Goal: Task Accomplishment & Management: Manage account settings

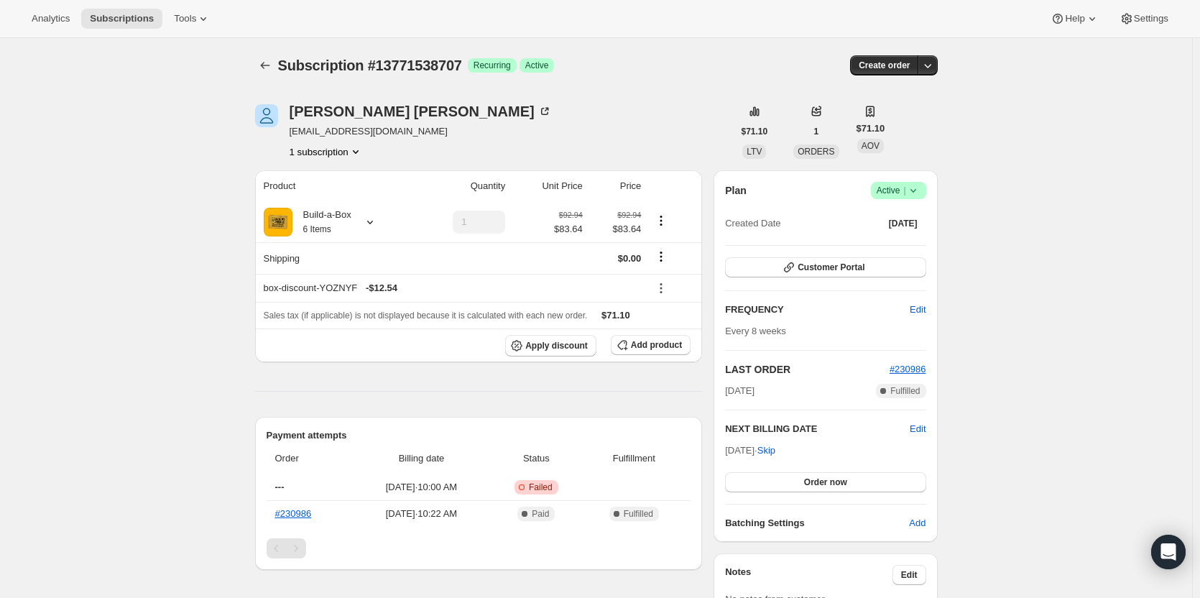
click at [879, 190] on span "Success Active |" at bounding box center [898, 190] width 55 height 17
click at [892, 234] on button "Cancel subscription" at bounding box center [903, 242] width 90 height 23
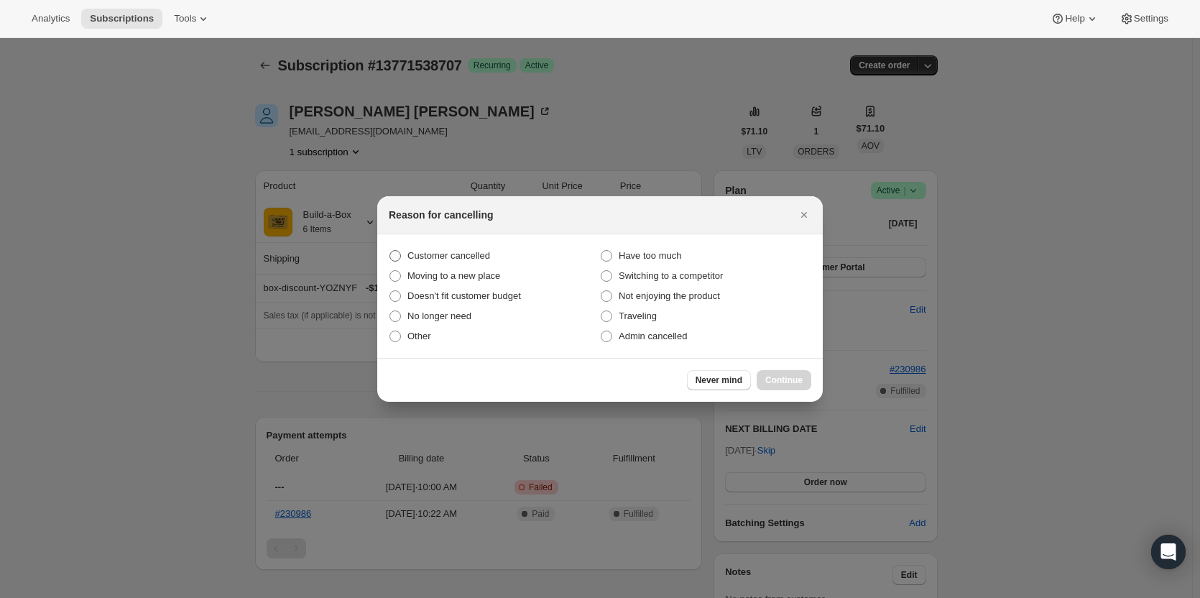
click at [440, 254] on span "Customer cancelled" at bounding box center [448, 255] width 83 height 11
click at [390, 251] on input "Customer cancelled" at bounding box center [389, 250] width 1 height 1
radio input "true"
click at [790, 370] on button "Continue" at bounding box center [783, 380] width 55 height 20
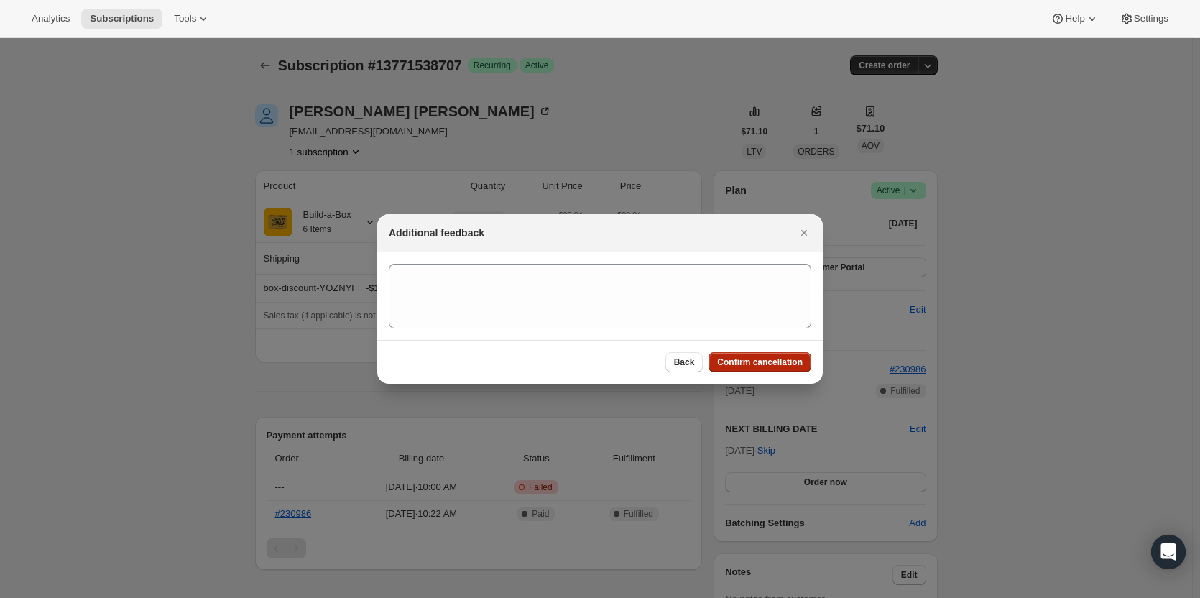
click at [778, 360] on span "Confirm cancellation" at bounding box center [759, 361] width 85 height 11
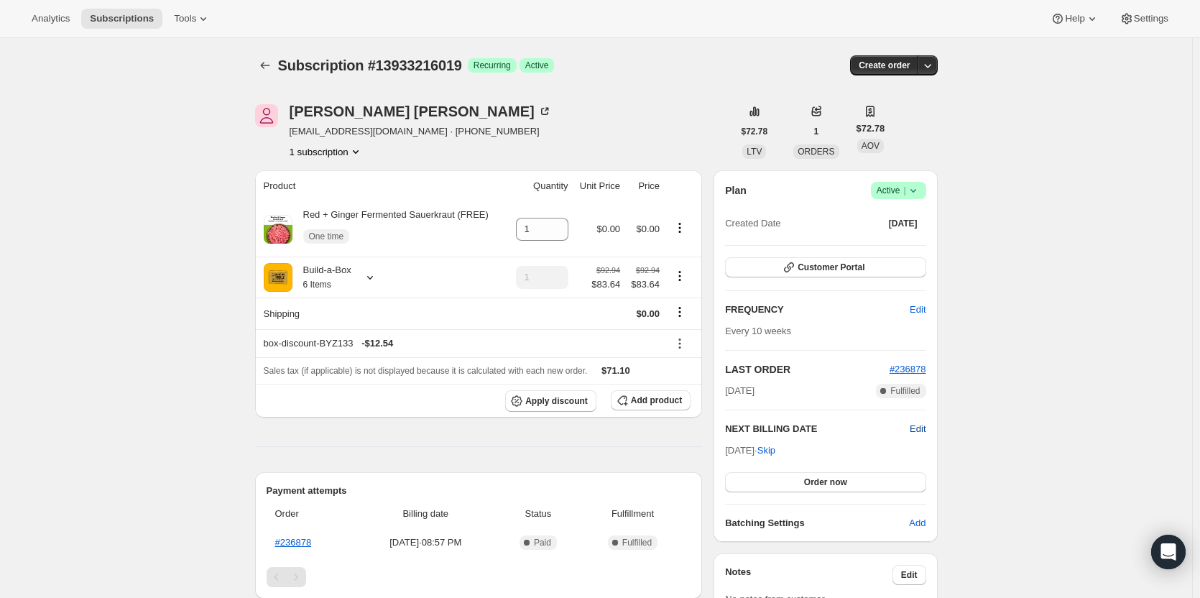
click at [925, 430] on span "Edit" at bounding box center [918, 429] width 16 height 14
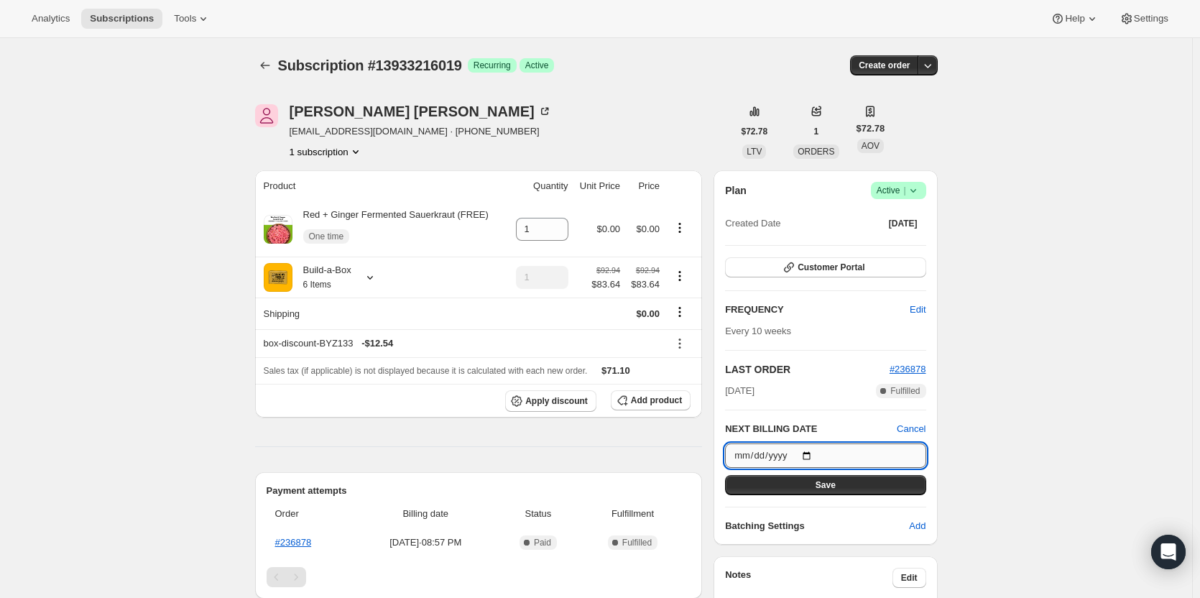
click at [813, 453] on input "2025-09-16" at bounding box center [825, 455] width 200 height 24
type input "[DATE]"
click at [823, 485] on span "Save" at bounding box center [825, 484] width 20 height 11
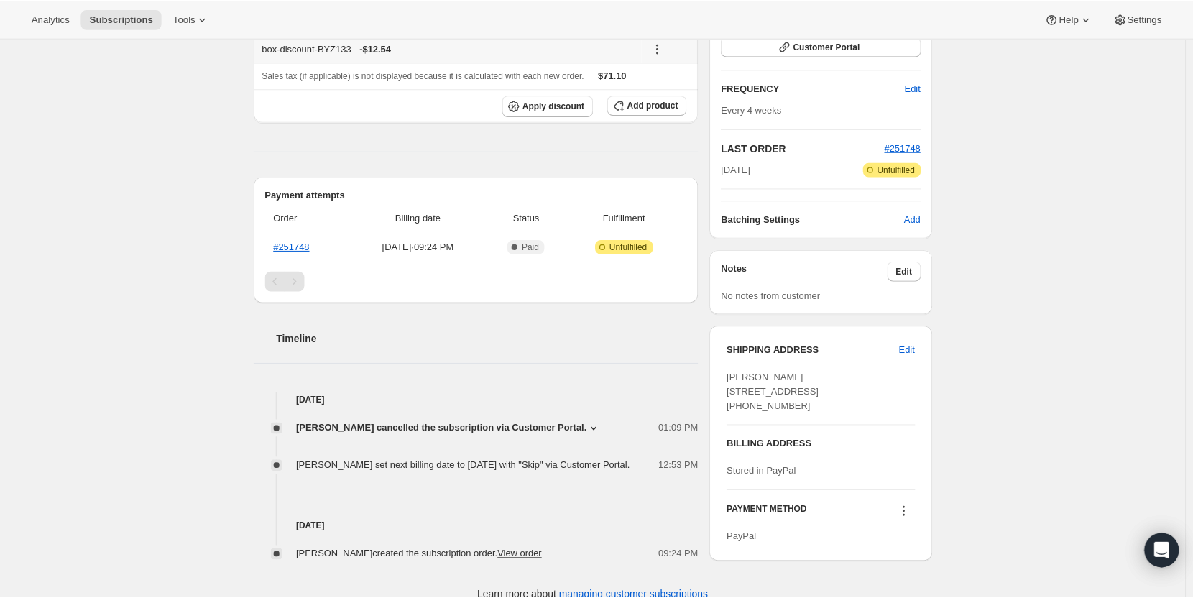
scroll to position [287, 0]
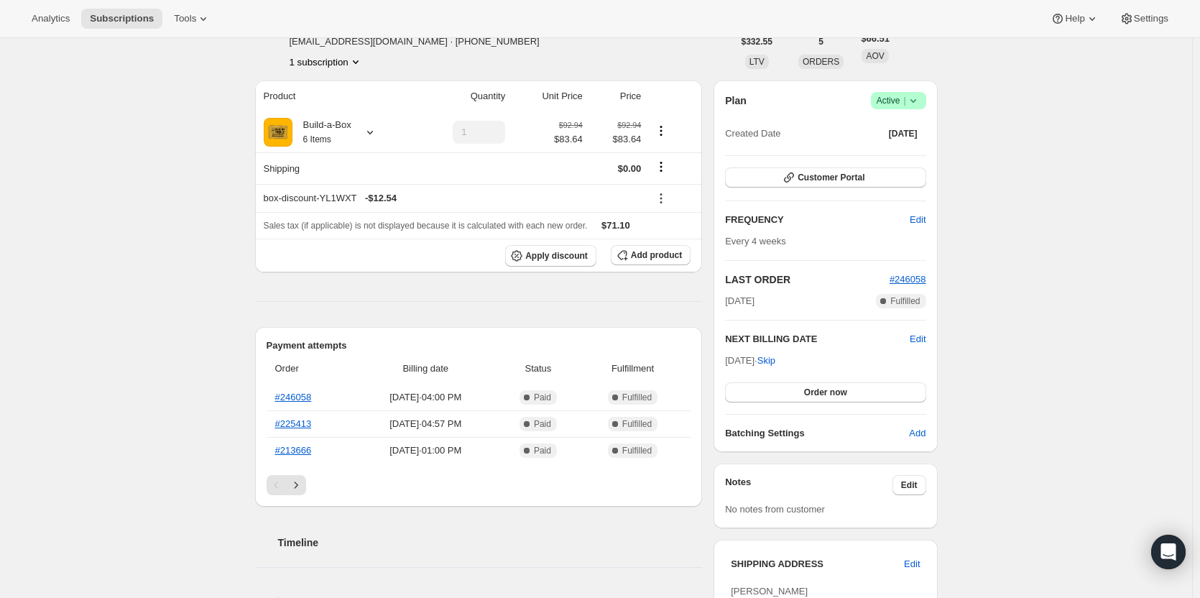
scroll to position [72, 0]
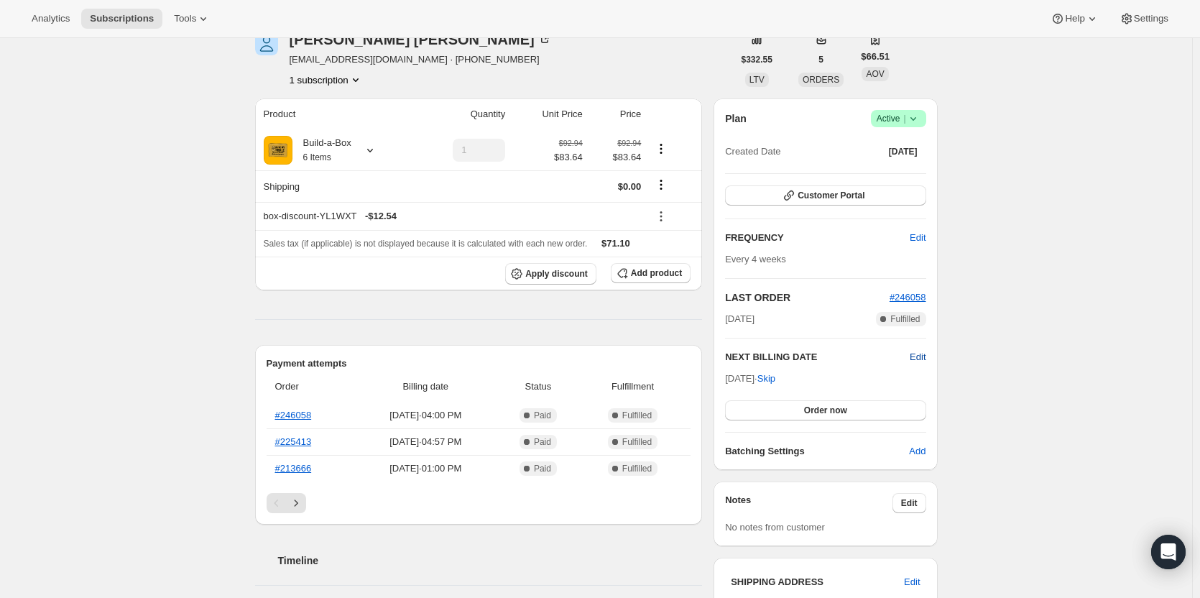
click at [925, 359] on span "Edit" at bounding box center [918, 357] width 16 height 14
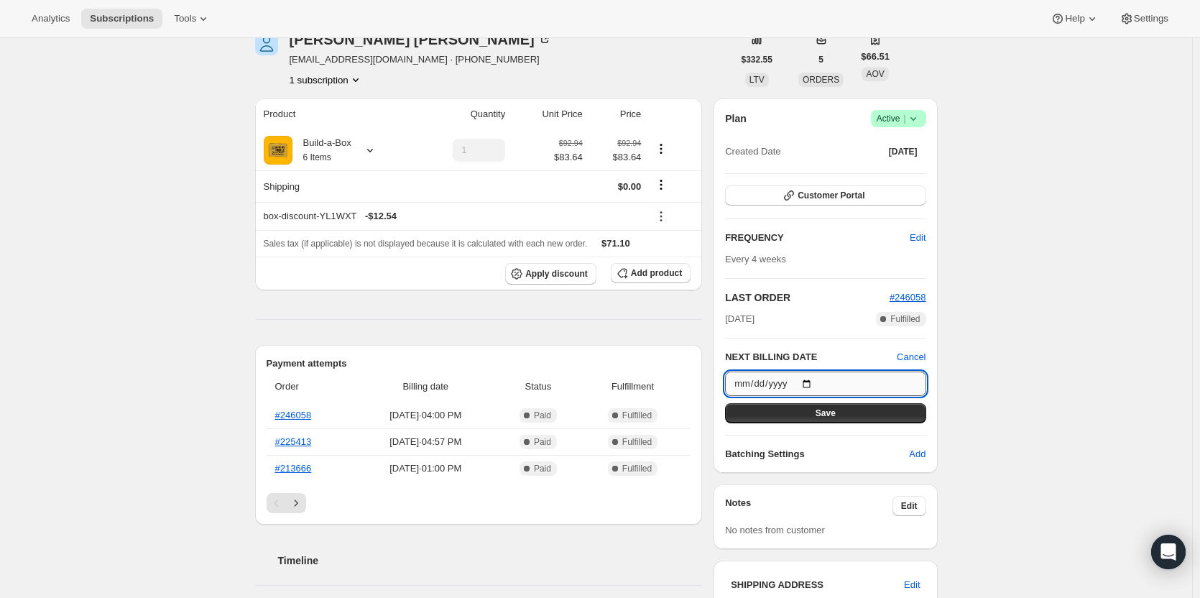
click at [806, 380] on input "[DATE]" at bounding box center [825, 383] width 200 height 24
type input "[DATE]"
click at [831, 413] on span "Save" at bounding box center [825, 412] width 20 height 11
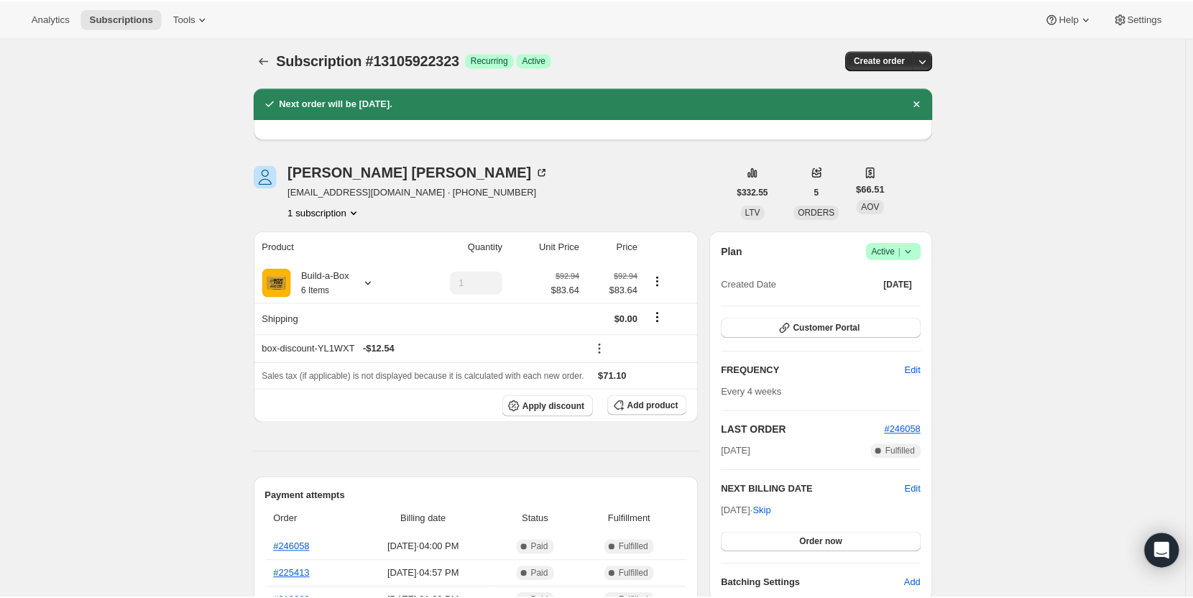
scroll to position [0, 0]
